Goal: Book appointment/travel/reservation

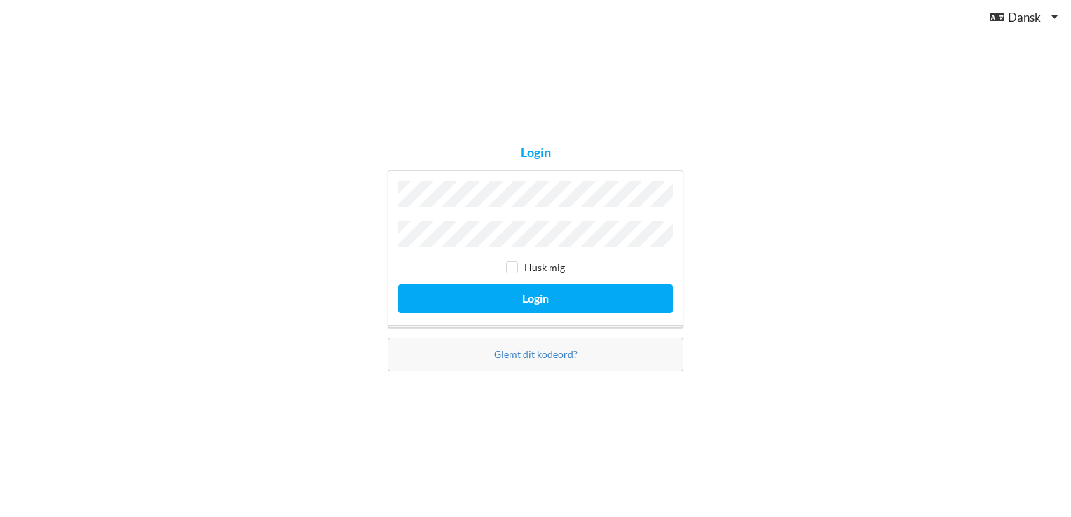
click at [398, 285] on button "Login" at bounding box center [535, 299] width 275 height 29
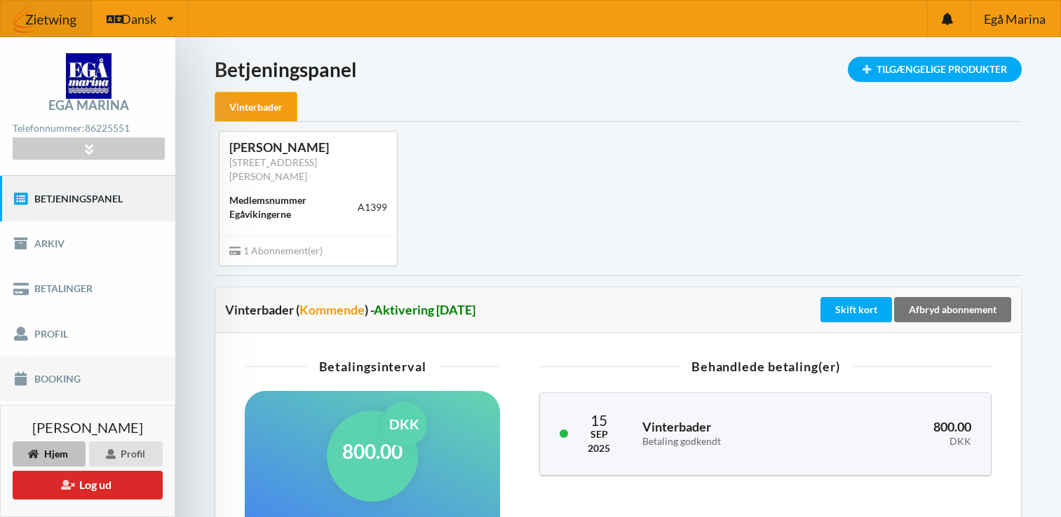
click at [60, 382] on link "Booking" at bounding box center [87, 379] width 175 height 45
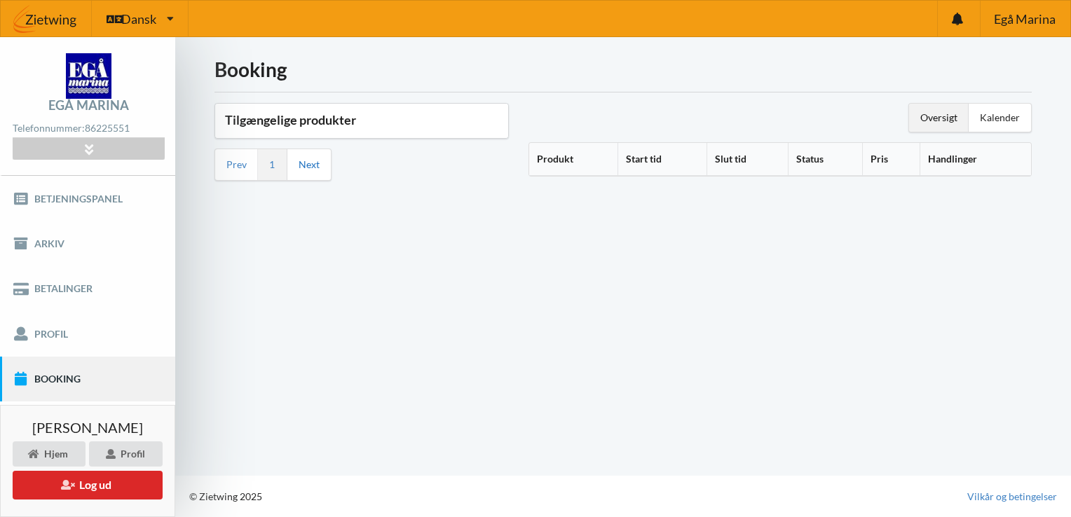
click at [311, 163] on link "Next" at bounding box center [309, 164] width 21 height 13
click at [938, 116] on div "Oversigt" at bounding box center [939, 118] width 60 height 28
click at [991, 116] on div "Kalender" at bounding box center [1000, 118] width 62 height 28
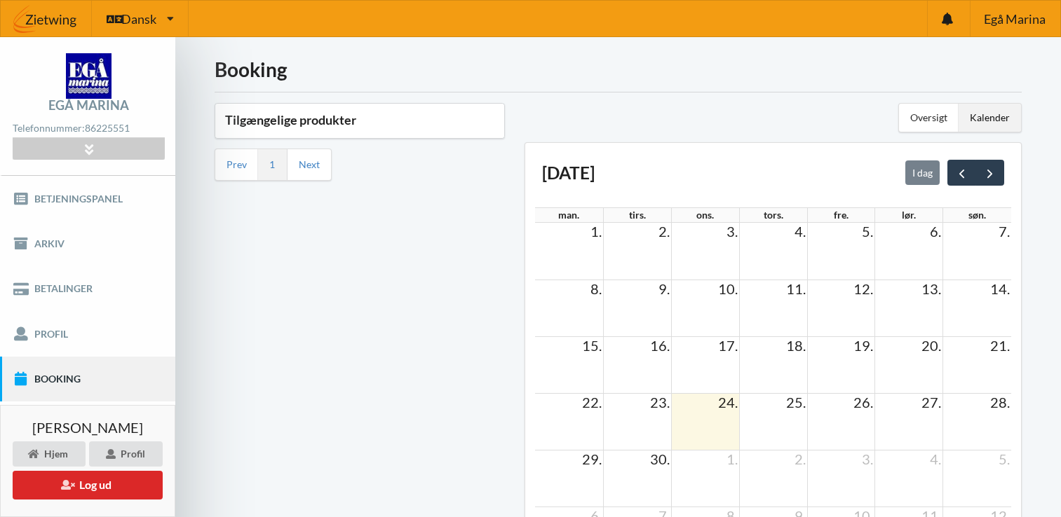
click at [727, 474] on td at bounding box center [705, 478] width 68 height 57
click at [985, 171] on span "next" at bounding box center [989, 173] width 15 height 15
click at [722, 237] on td "1." at bounding box center [705, 231] width 68 height 17
click at [708, 241] on td at bounding box center [705, 251] width 68 height 57
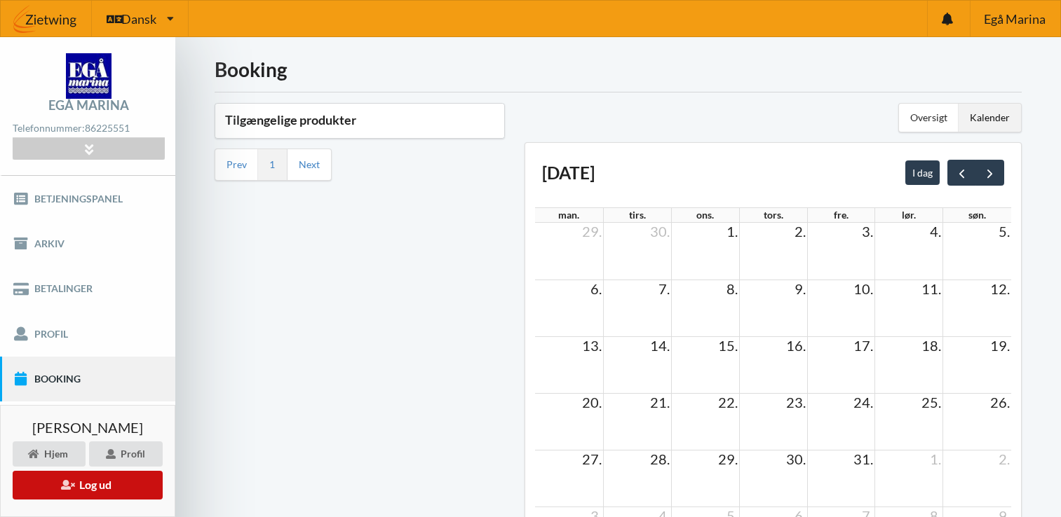
click at [100, 489] on button "Log ud" at bounding box center [88, 485] width 150 height 29
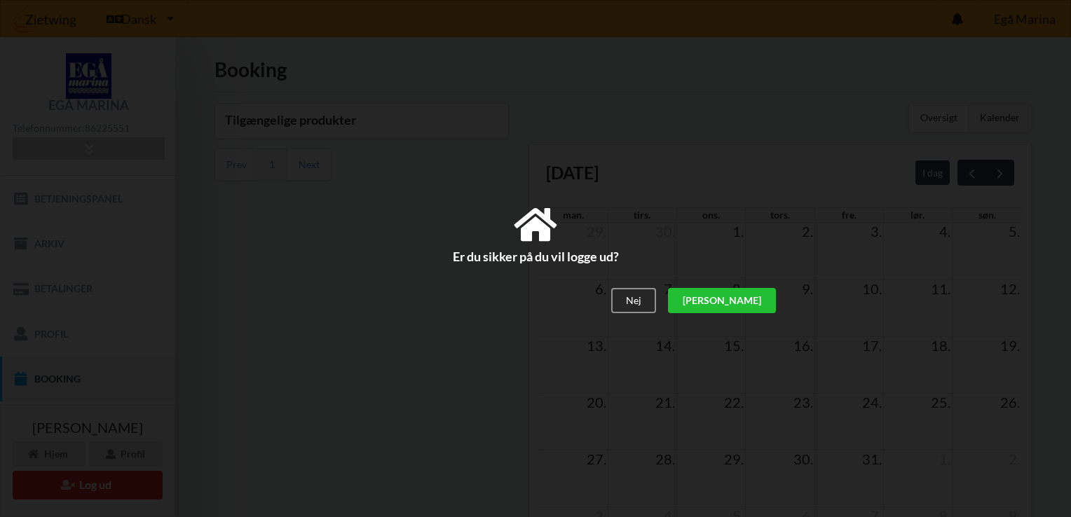
click at [754, 297] on div "[PERSON_NAME]" at bounding box center [722, 301] width 108 height 25
